Goal: Task Accomplishment & Management: Use online tool/utility

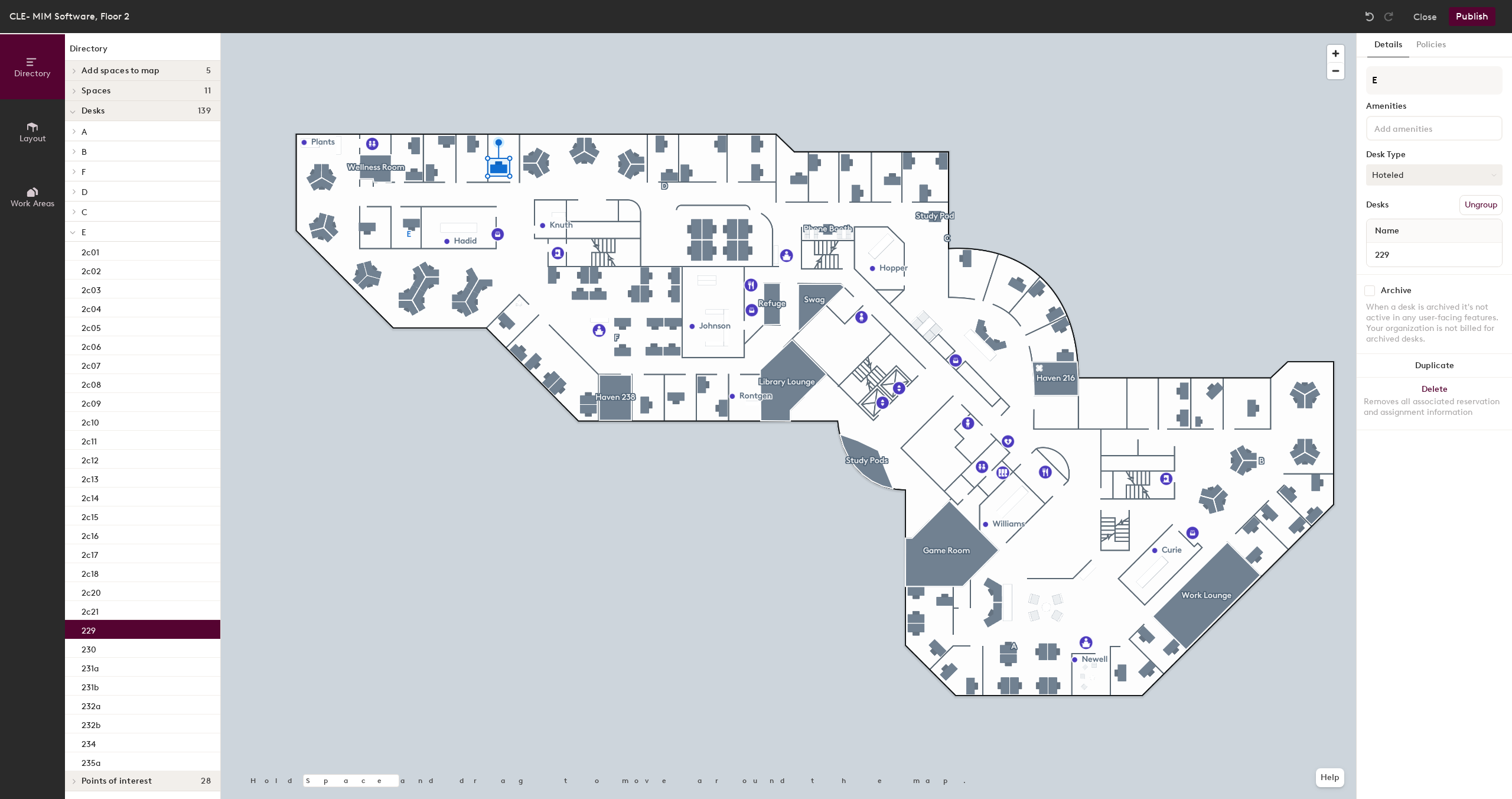
click at [1440, 169] on button "Hoteled" at bounding box center [1434, 175] width 136 height 21
click at [1420, 209] on div "Assigned" at bounding box center [1425, 212] width 118 height 18
click at [1481, 14] on button "Publish" at bounding box center [1472, 16] width 46 height 19
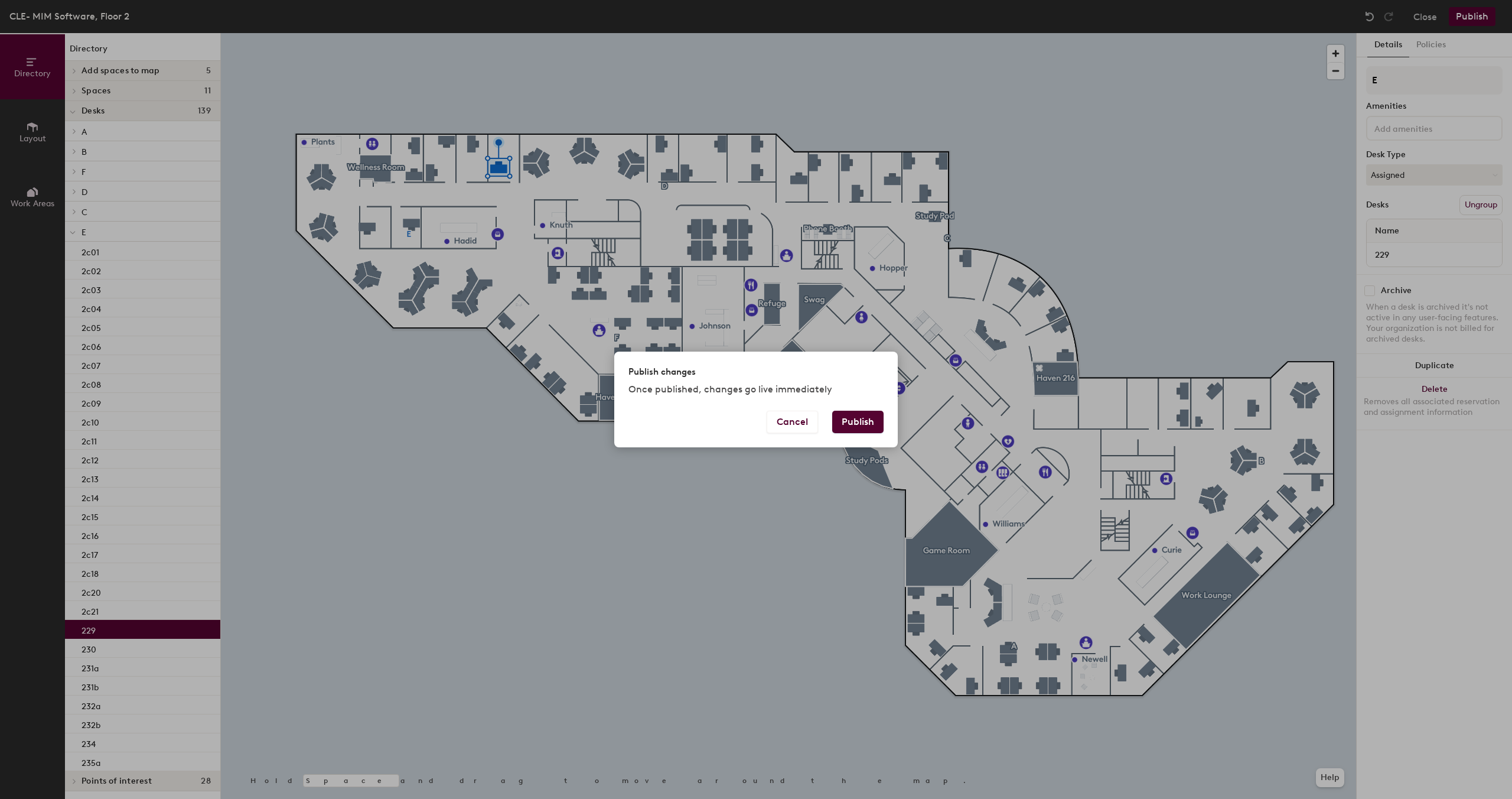
click at [870, 419] on button "Publish" at bounding box center [858, 422] width 51 height 23
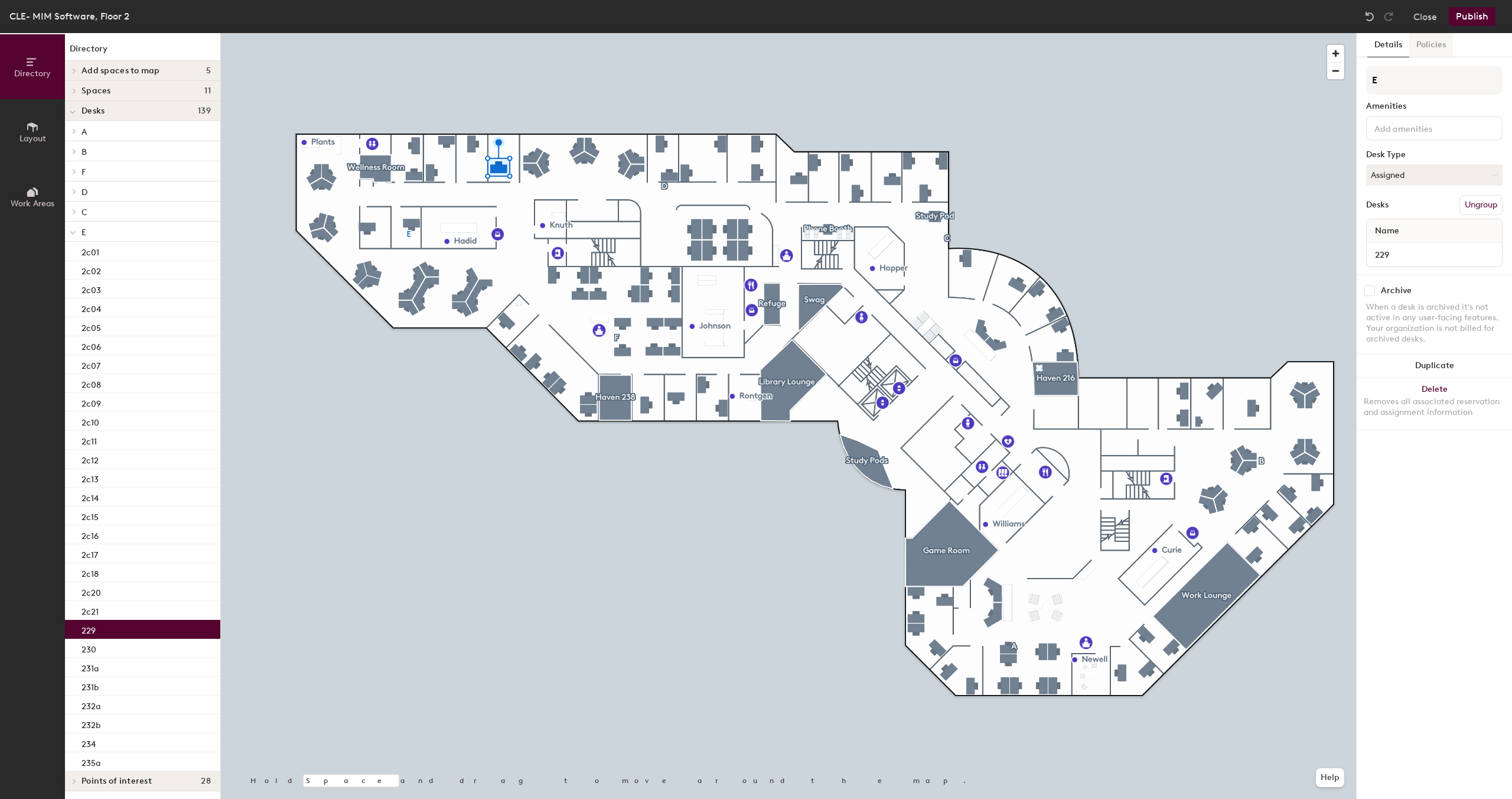
click at [1429, 45] on button "Policies" at bounding box center [1431, 45] width 44 height 24
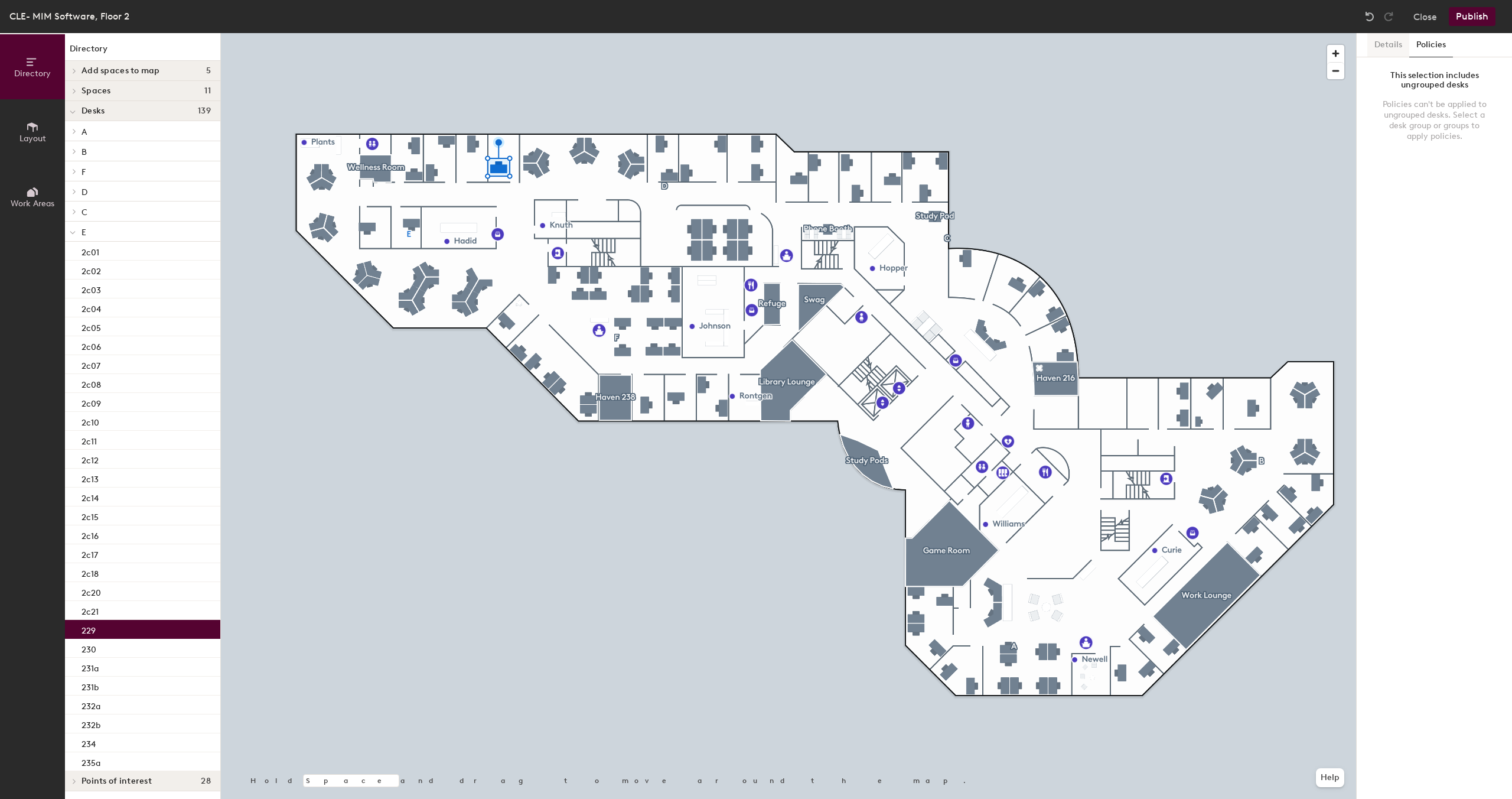
click at [1385, 48] on button "Details" at bounding box center [1388, 45] width 42 height 24
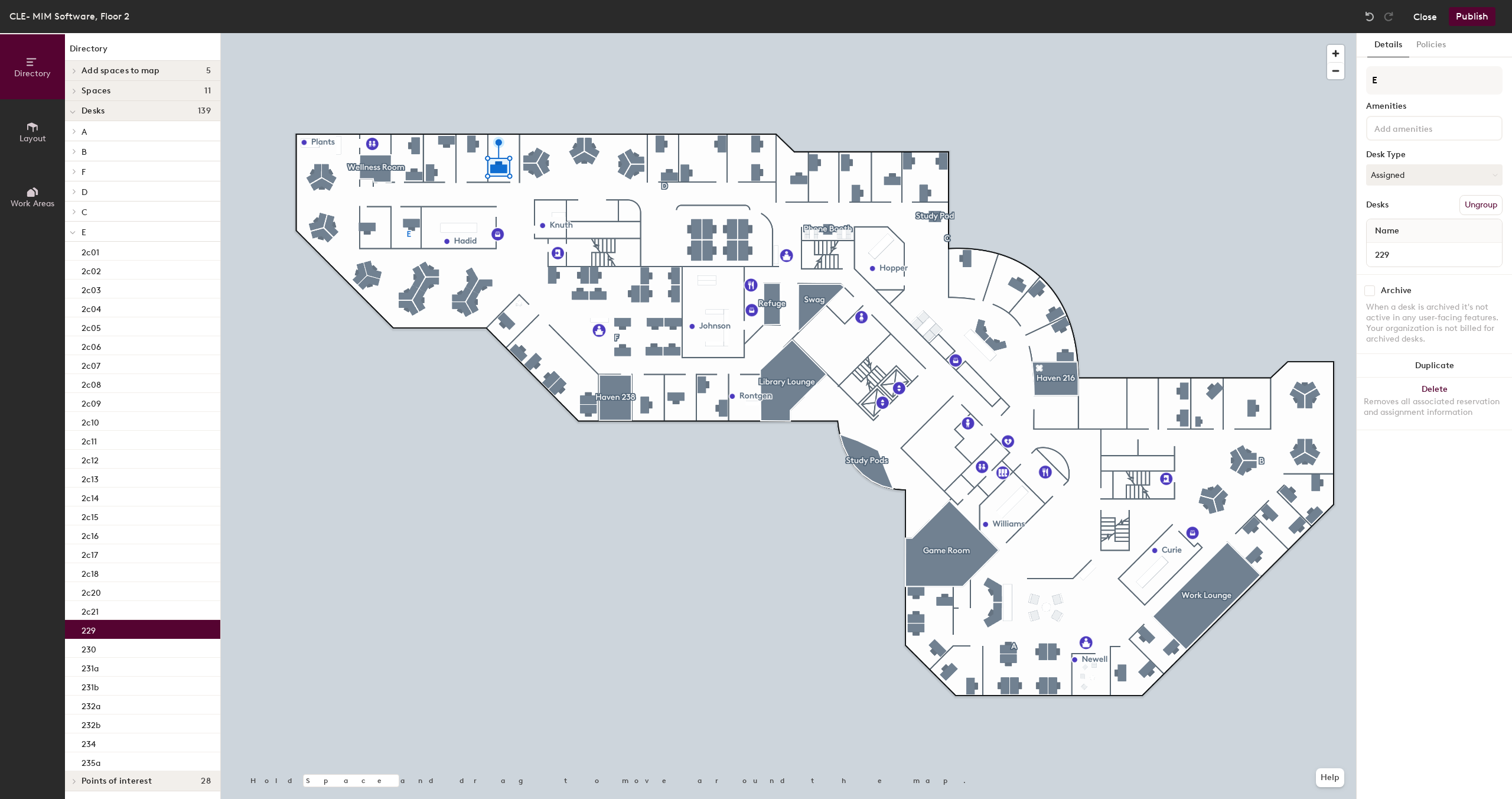
click at [1418, 19] on button "Close" at bounding box center [1425, 16] width 24 height 19
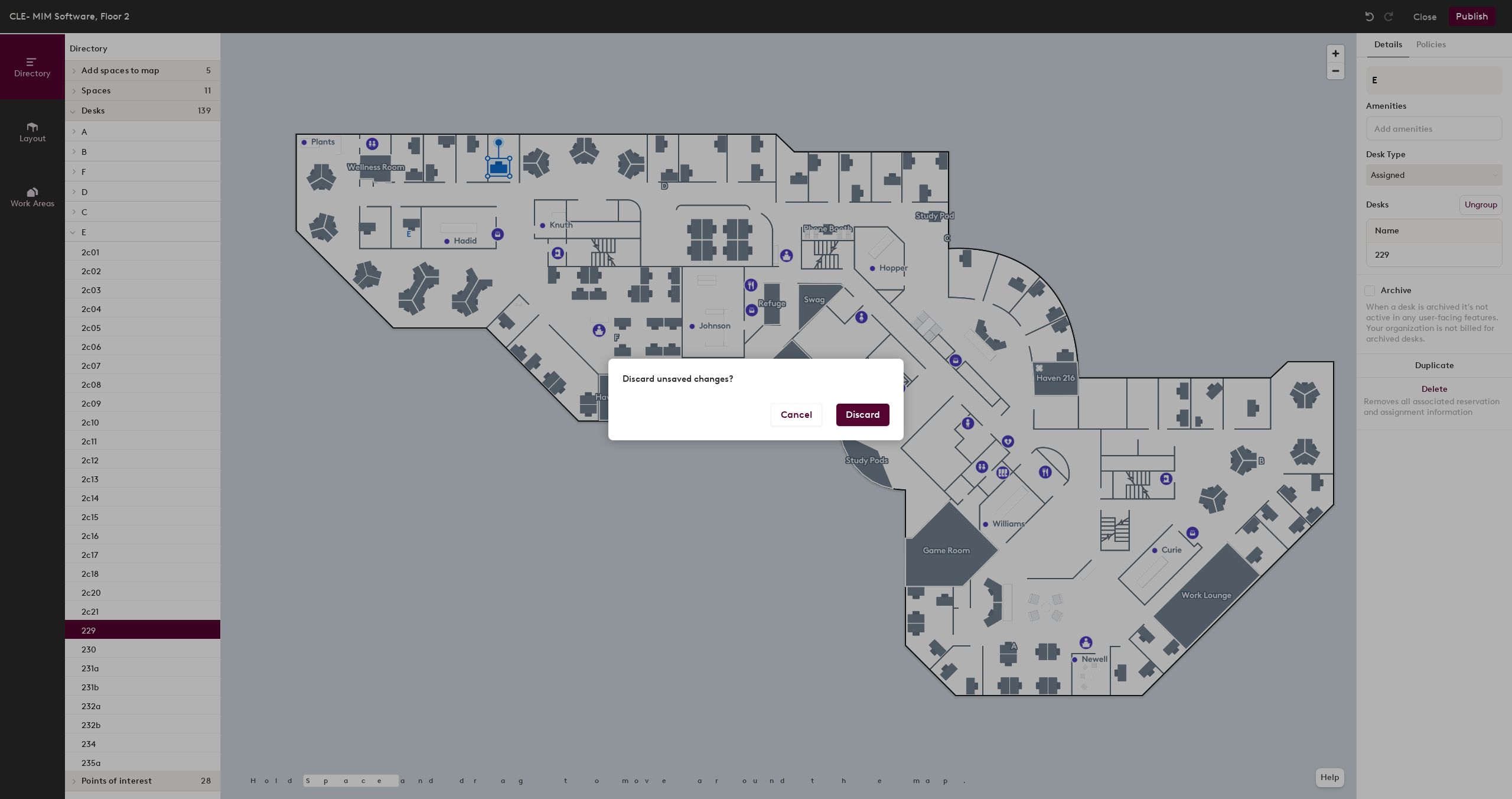
click at [868, 421] on button "Discard" at bounding box center [863, 415] width 53 height 23
